Goal: Task Accomplishment & Management: Use online tool/utility

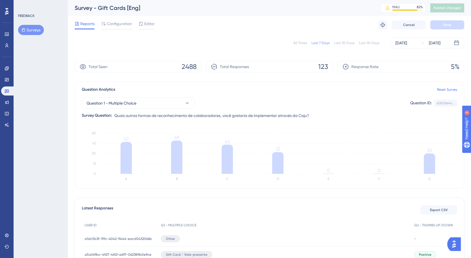
click at [7, 74] on div "Engagement Widgets Feedback Product Updates Knowledge Base AI Assistant" at bounding box center [6, 97] width 11 height 66
click at [7, 77] on link at bounding box center [6, 79] width 11 height 9
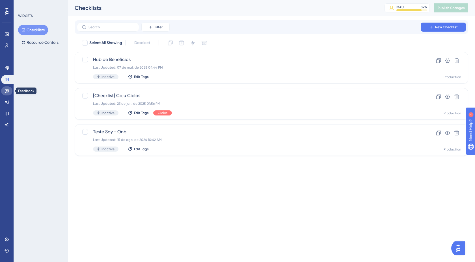
click at [8, 90] on icon at bounding box center [7, 92] width 4 height 4
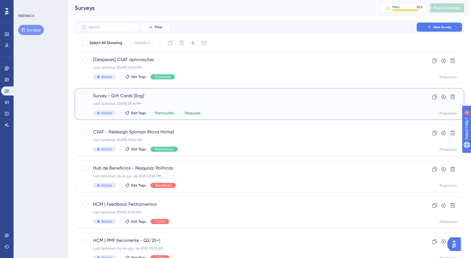
click at [128, 98] on span "Survey - Gift Cards [Eng]" at bounding box center [246, 95] width 307 height 7
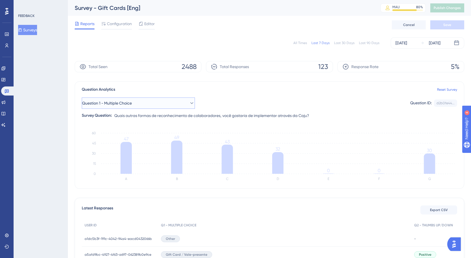
click at [173, 106] on button "Question 1 - Multiple Choice" at bounding box center [138, 103] width 113 height 11
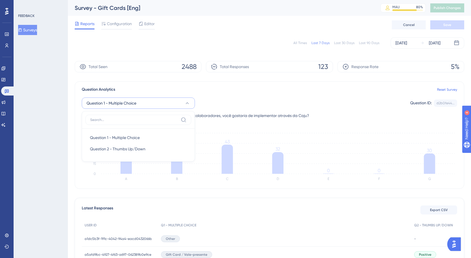
click at [272, 100] on div "Question 1 - Multiple Choice Question 1 - Multiple Choice Question 1 - Multiple…" at bounding box center [269, 103] width 375 height 11
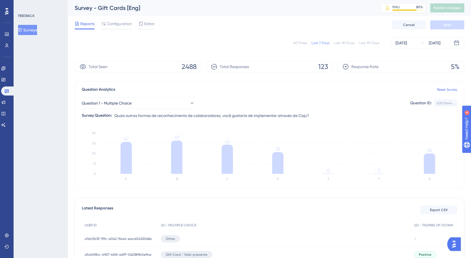
click at [31, 29] on button "Surveys" at bounding box center [27, 30] width 19 height 10
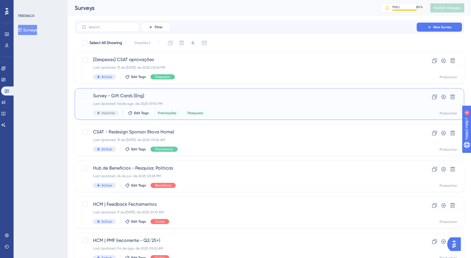
click at [219, 102] on div "Last Updated: 06 de ago. de 2025 09:10 PM" at bounding box center [246, 104] width 307 height 5
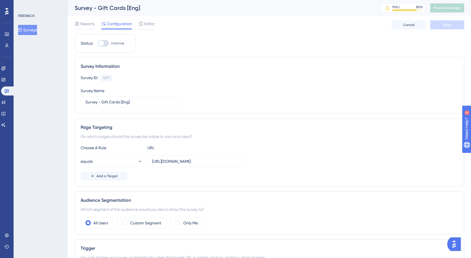
click at [87, 19] on div "Reports Configuration Editor Cancel Save" at bounding box center [269, 25] width 389 height 18
click at [87, 22] on span "Reports" at bounding box center [87, 23] width 14 height 7
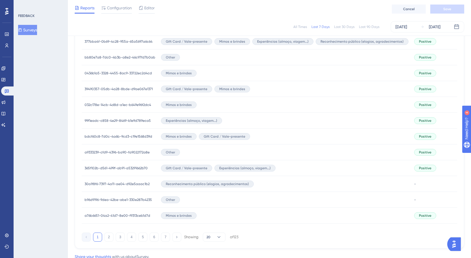
scroll to position [342, 0]
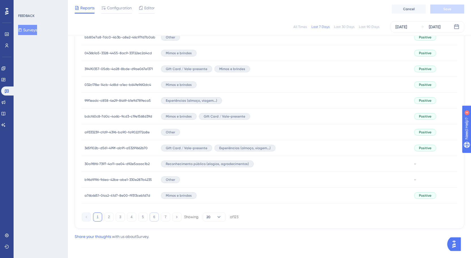
click at [153, 217] on button "6" at bounding box center [154, 217] width 9 height 9
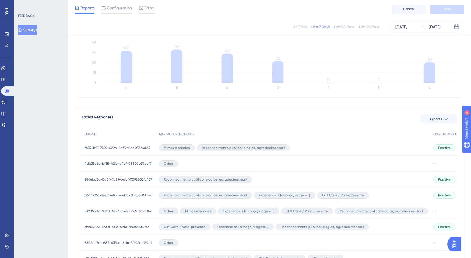
scroll to position [0, 0]
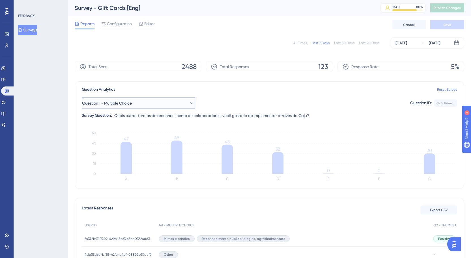
click at [182, 103] on button "Question 1 - Multiple Choice" at bounding box center [138, 103] width 113 height 11
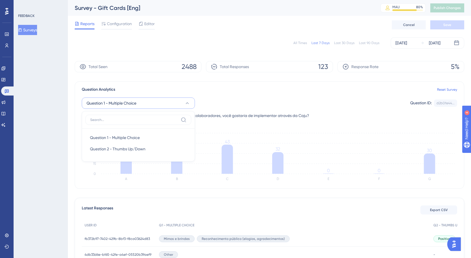
click at [305, 43] on div "All Times" at bounding box center [300, 43] width 14 height 5
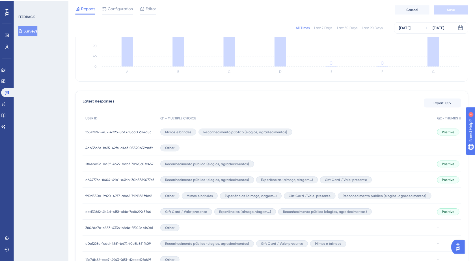
scroll to position [107, 0]
click at [431, 102] on span "Export CSV" at bounding box center [439, 100] width 18 height 5
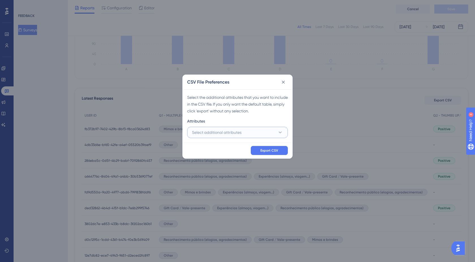
click at [251, 132] on button "Select additional attributes" at bounding box center [237, 132] width 101 height 11
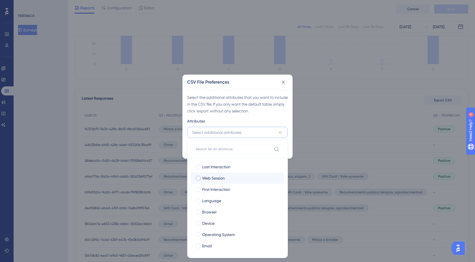
click at [198, 178] on div at bounding box center [198, 178] width 5 height 5
checkbox input "true"
click at [198, 190] on div at bounding box center [198, 190] width 5 height 5
checkbox input "true"
click at [198, 201] on div at bounding box center [198, 201] width 5 height 5
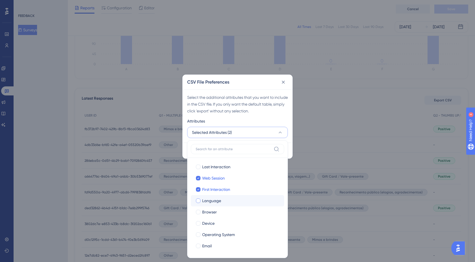
checkbox input "true"
click at [198, 210] on div at bounding box center [198, 213] width 6 height 6
checkbox input "true"
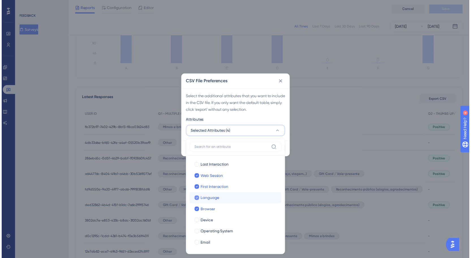
scroll to position [12, 0]
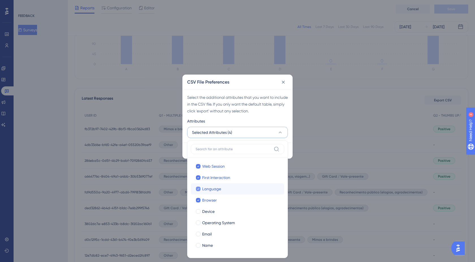
click at [198, 189] on icon at bounding box center [198, 189] width 2 height 4
checkbox input "false"
click at [199, 175] on label "First Interaction" at bounding box center [237, 178] width 84 height 7
checkbox input "false"
click at [197, 167] on icon at bounding box center [198, 167] width 2 height 4
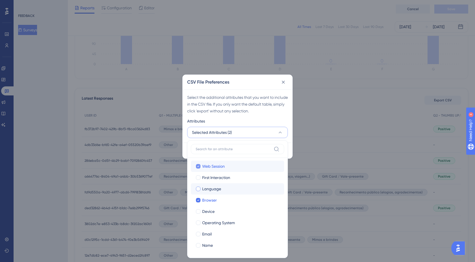
checkbox input "false"
click at [198, 202] on icon at bounding box center [198, 201] width 2 height 4
checkbox input "false"
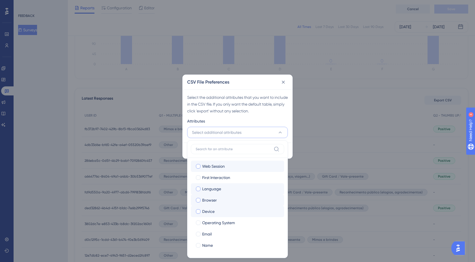
click at [198, 211] on div at bounding box center [198, 212] width 5 height 5
checkbox input "true"
click at [198, 233] on div at bounding box center [198, 234] width 5 height 5
checkbox input "true"
click at [198, 244] on div at bounding box center [198, 246] width 5 height 5
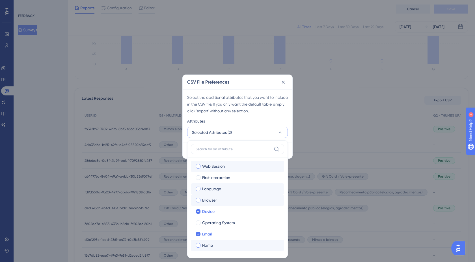
checkbox input "true"
click at [199, 213] on icon at bounding box center [198, 212] width 2 height 4
checkbox input "false"
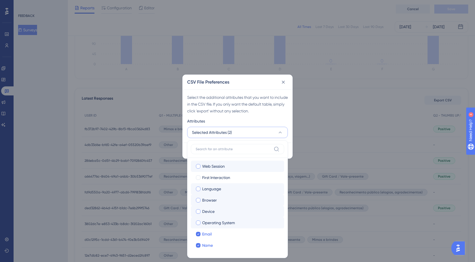
click at [199, 221] on div at bounding box center [198, 223] width 5 height 5
checkbox input "true"
click at [283, 108] on div "Select the additional attributes that you want to include in the CSV file. If y…" at bounding box center [237, 104] width 101 height 20
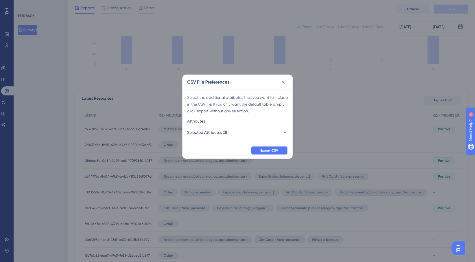
click at [273, 148] on span "Export CSV" at bounding box center [270, 150] width 18 height 5
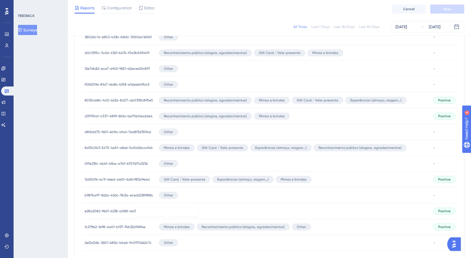
scroll to position [342, 1]
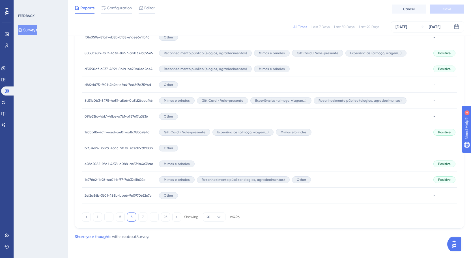
click at [138, 219] on button "7" at bounding box center [142, 217] width 9 height 9
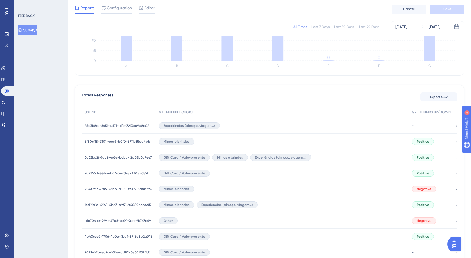
scroll to position [0, 1]
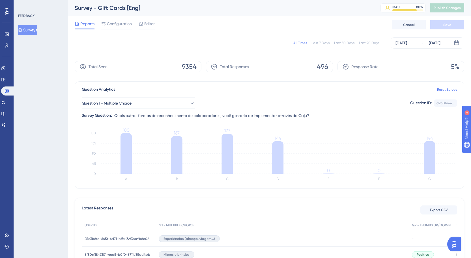
click at [6, 13] on icon at bounding box center [6, 11] width 3 height 7
